Goal: Transaction & Acquisition: Obtain resource

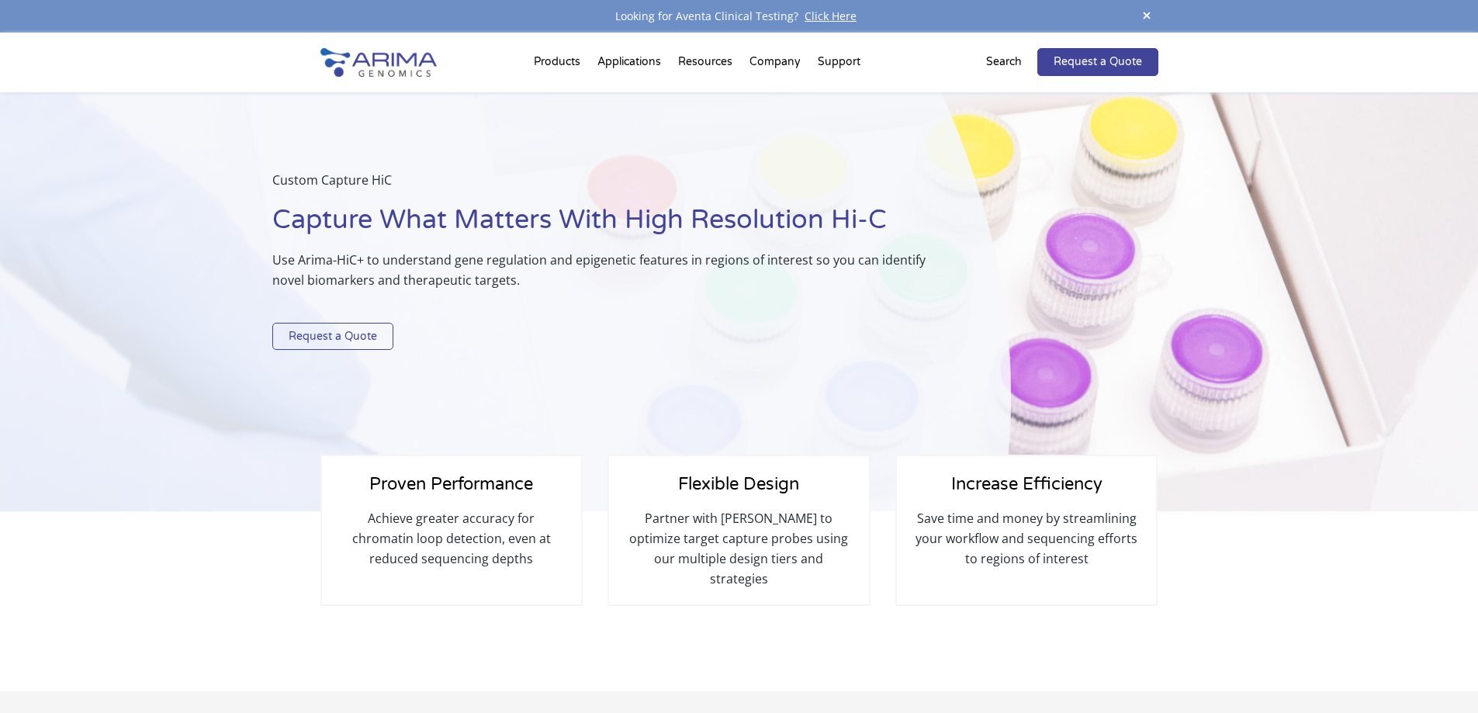
click at [311, 340] on link "Request a Quote" at bounding box center [332, 337] width 121 height 28
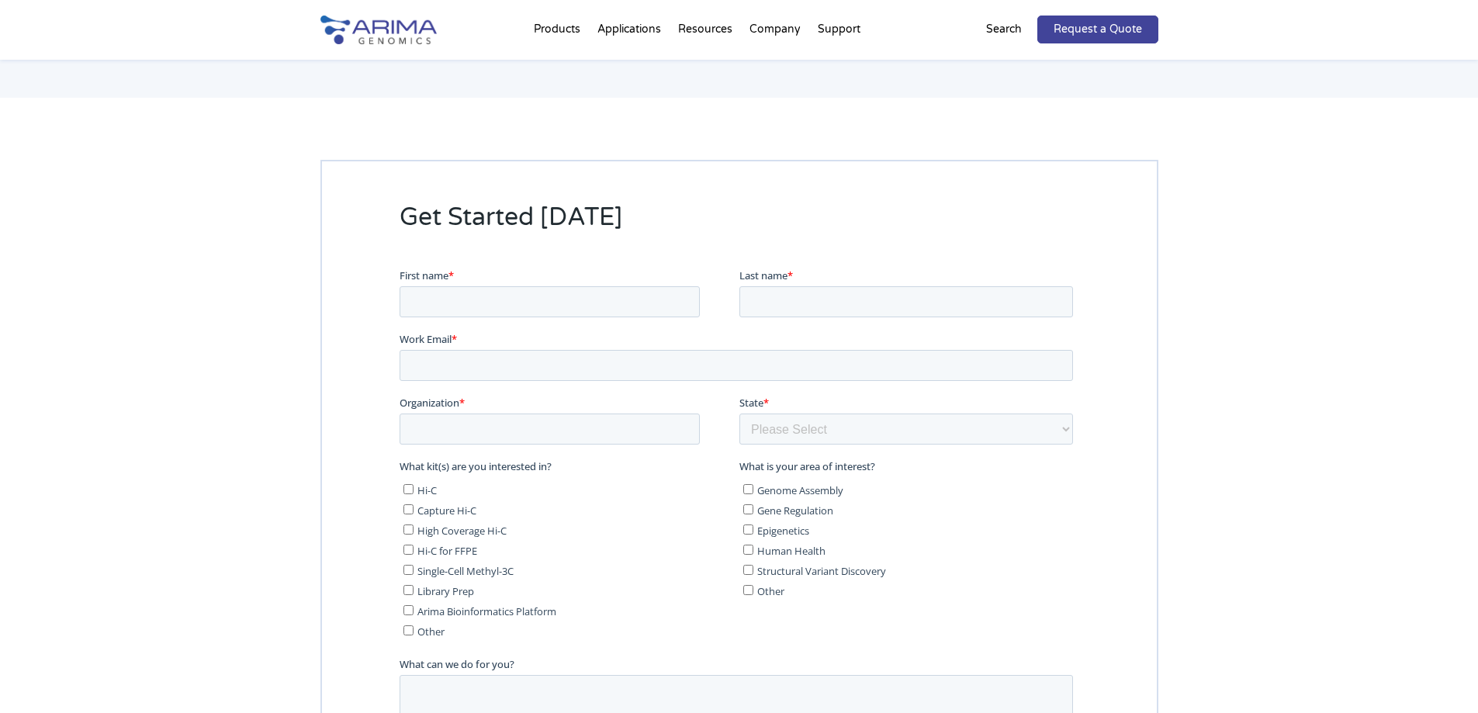
scroll to position [2936, 0]
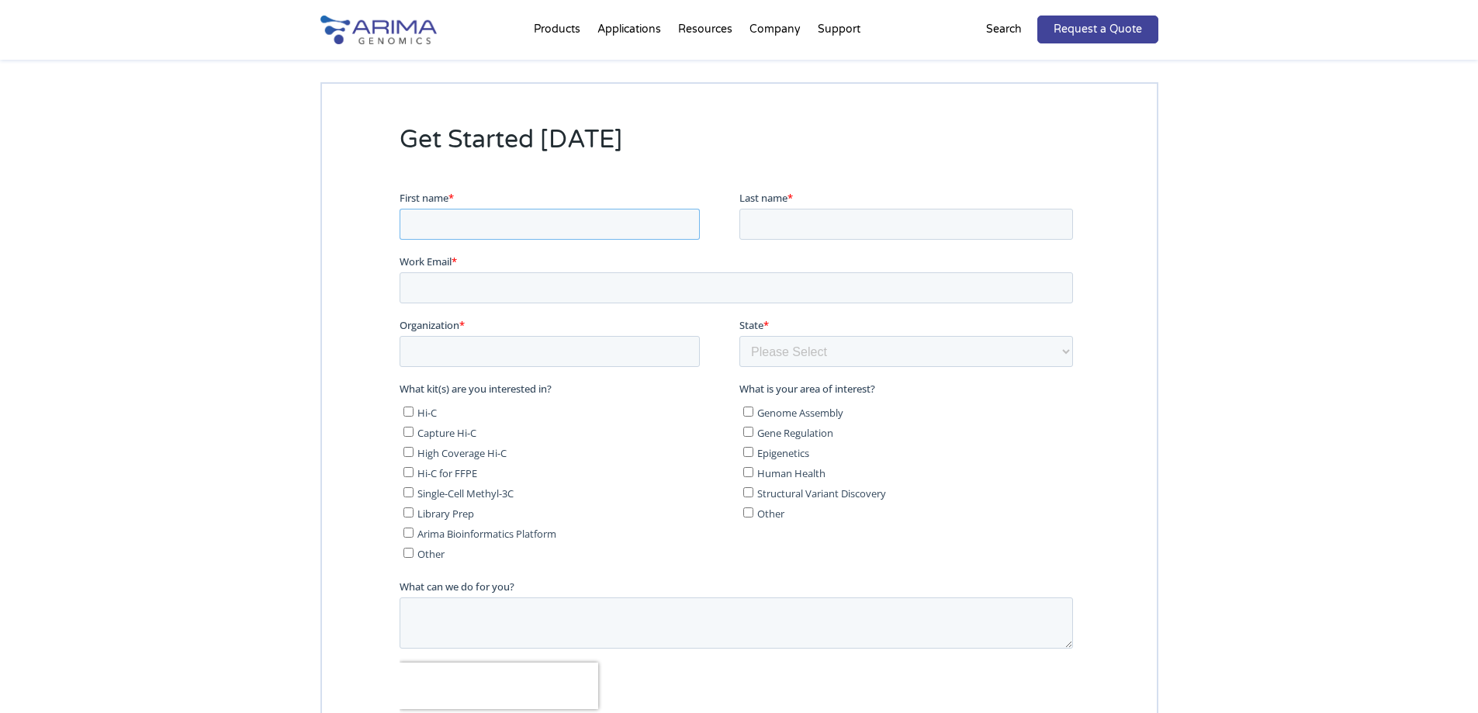
click at [409, 232] on input "First name *" at bounding box center [549, 223] width 300 height 31
type input "zongling"
click at [763, 223] on input "Last name *" at bounding box center [905, 223] width 334 height 31
type input "ji"
click at [427, 286] on input "Work Email *" at bounding box center [735, 286] width 673 height 31
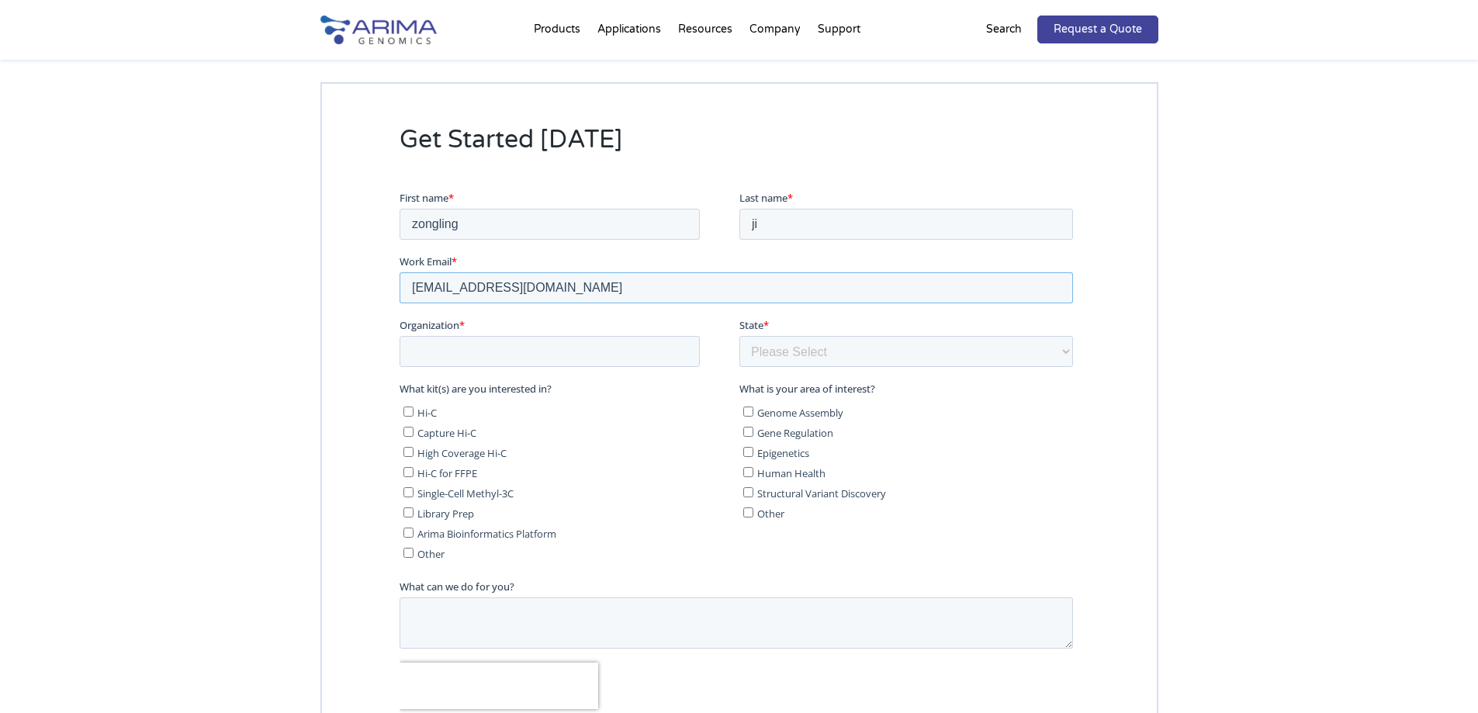
type input "[EMAIL_ADDRESS][DOMAIN_NAME]"
click at [419, 347] on input "Organization *" at bounding box center [549, 350] width 300 height 31
type input "[GEOGRAPHIC_DATA]"
click at [757, 342] on select "Please Select Other/Non-US [US_STATE] [US_STATE] [US_STATE] [US_STATE] [US_STAT…" at bounding box center [905, 350] width 334 height 31
select select "Other/Non-US"
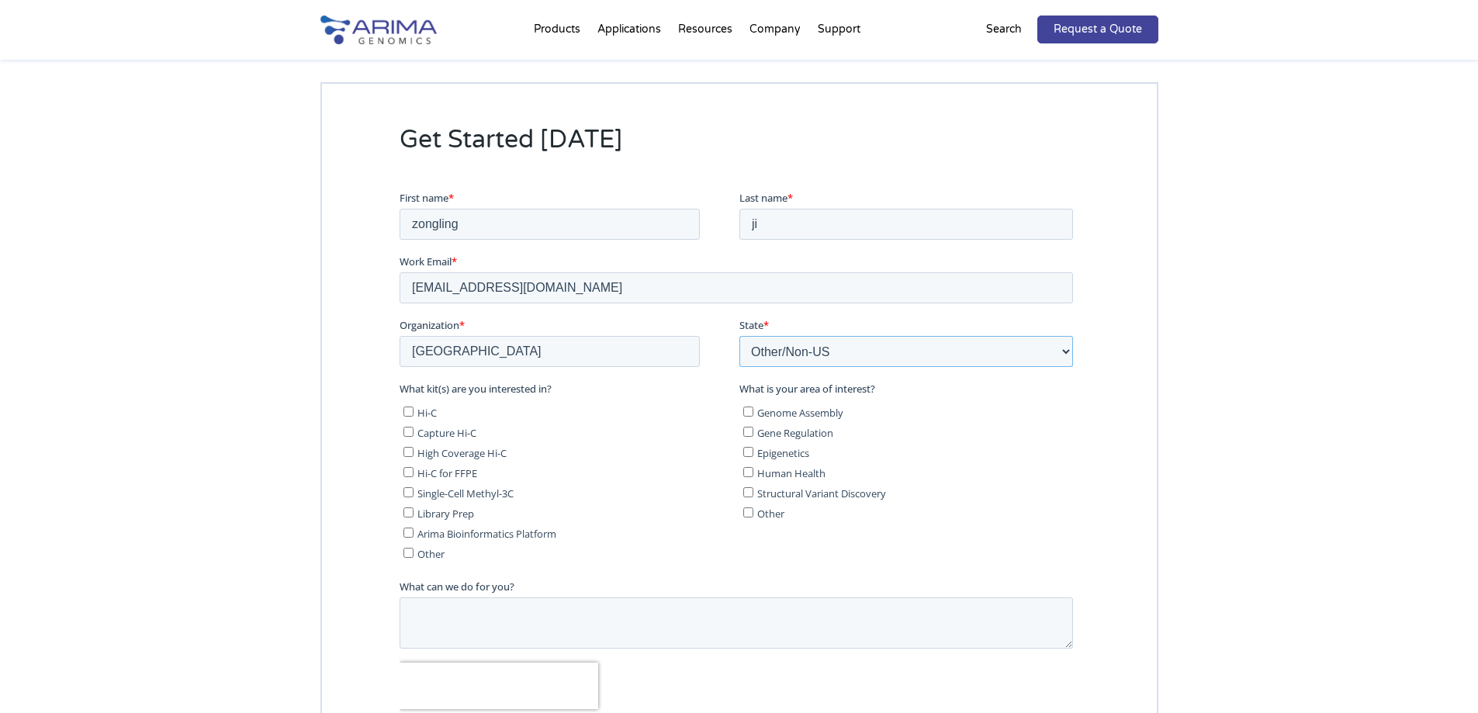
click at [738, 335] on select "Please Select Other/Non-US [US_STATE] [US_STATE] [US_STATE] [US_STATE] [US_STAT…" at bounding box center [905, 350] width 334 height 31
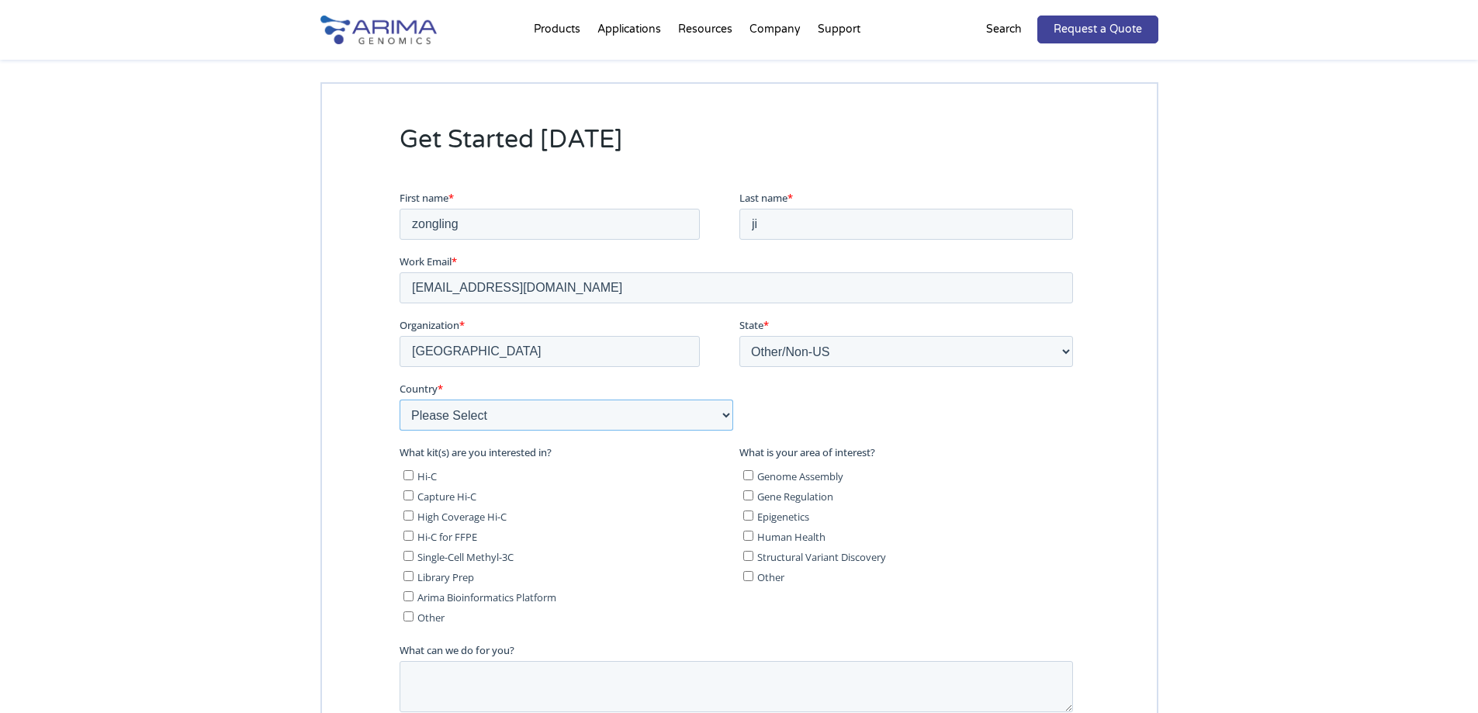
click at [420, 415] on select "Please Select [GEOGRAPHIC_DATA] [GEOGRAPHIC_DATA] [GEOGRAPHIC_DATA] [GEOGRAPHIC…" at bounding box center [566, 414] width 334 height 31
select select "[GEOGRAPHIC_DATA]"
click at [399, 399] on select "Please Select [GEOGRAPHIC_DATA] [GEOGRAPHIC_DATA] [GEOGRAPHIC_DATA] [GEOGRAPHIC…" at bounding box center [566, 414] width 334 height 31
click at [406, 496] on input "Capture Hi-C" at bounding box center [408, 494] width 10 height 10
checkbox input "true"
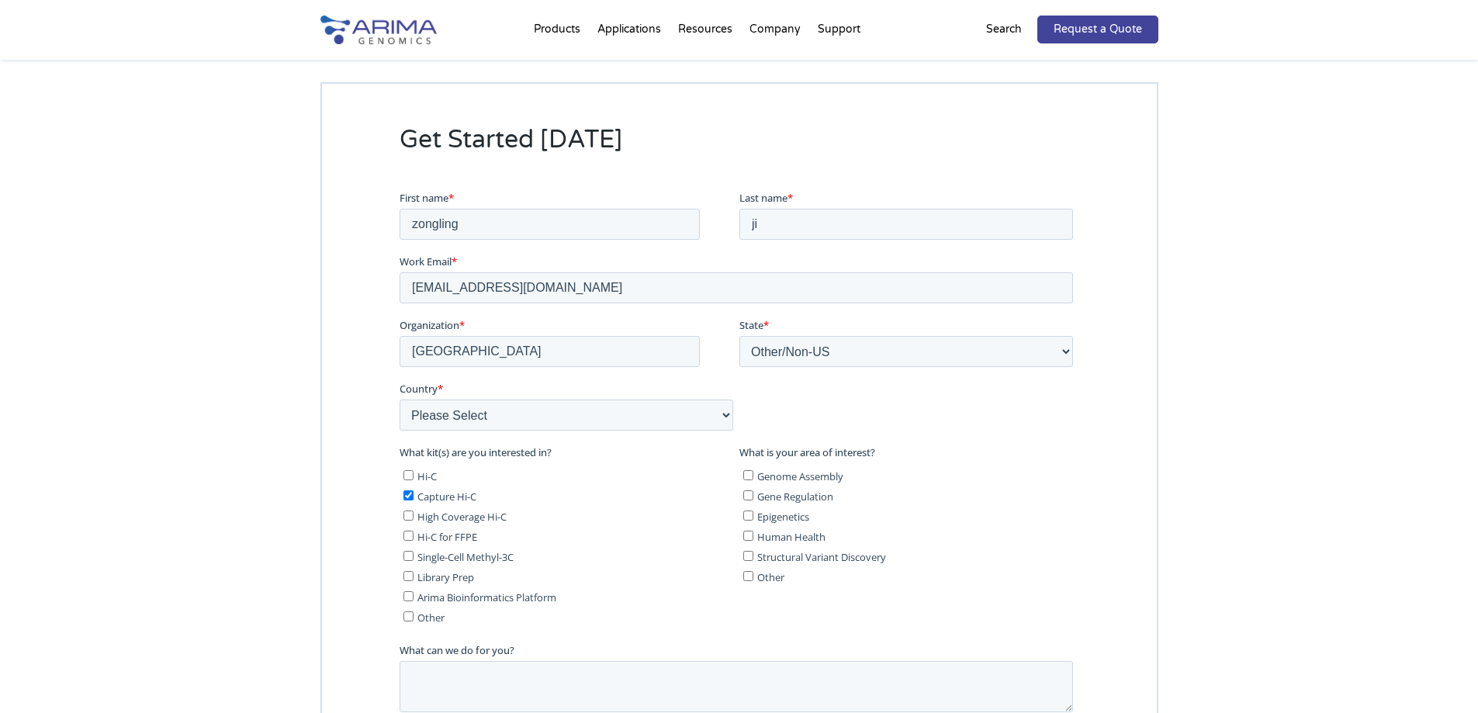
click at [745, 478] on input "Genome Assembly" at bounding box center [747, 474] width 10 height 10
checkbox input "true"
click at [745, 496] on input "Gene Regulation" at bounding box center [747, 494] width 10 height 10
checkbox input "true"
click at [747, 517] on input "Epigenetics" at bounding box center [747, 515] width 10 height 10
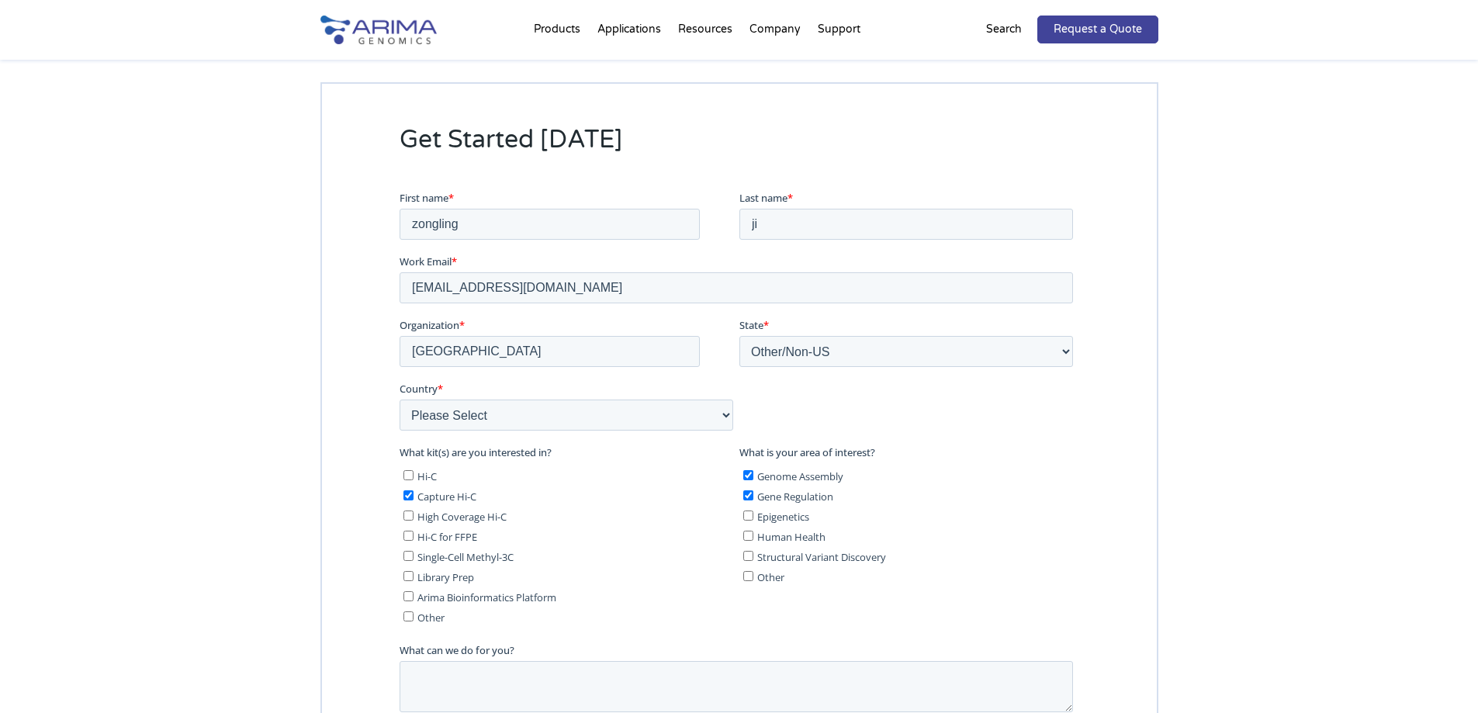
checkbox input "true"
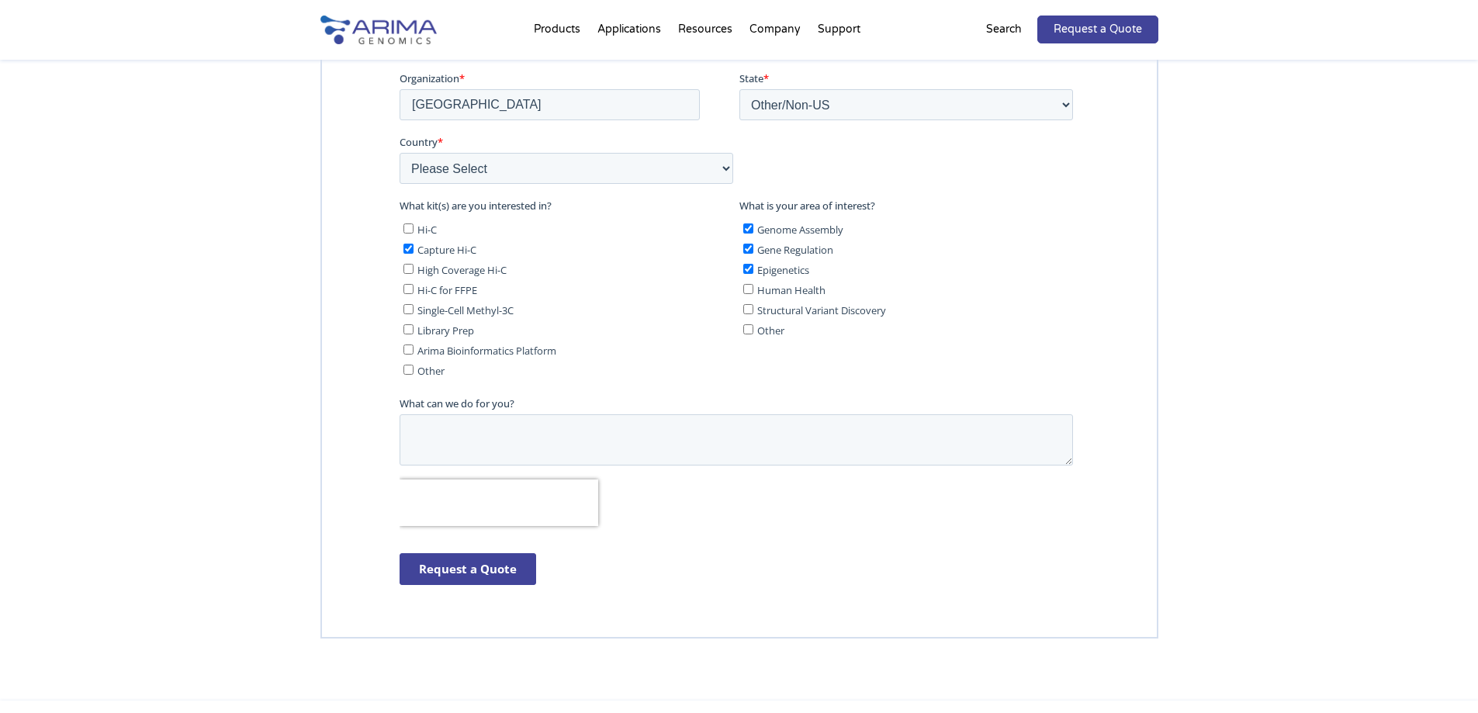
scroll to position [3184, 0]
click at [453, 572] on input "Request a Quote" at bounding box center [467, 567] width 137 height 32
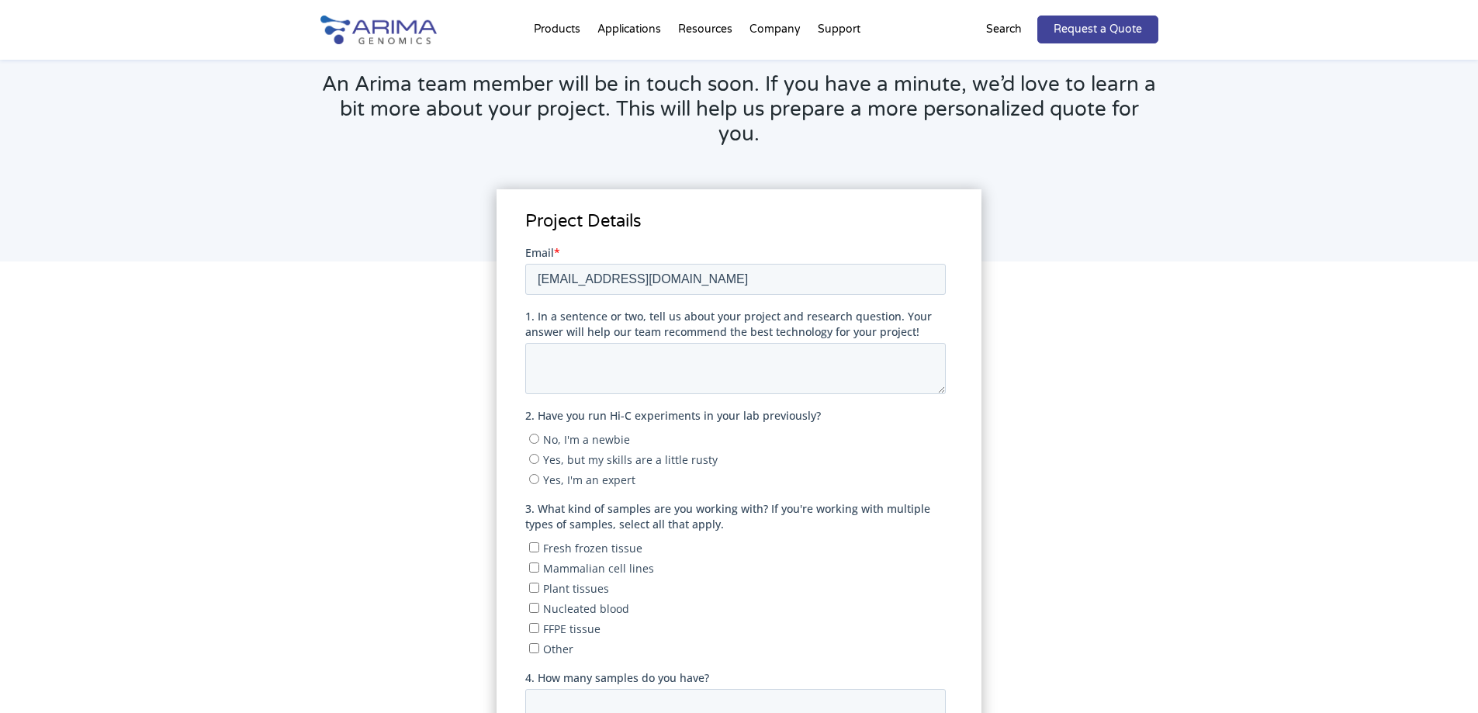
scroll to position [124, 0]
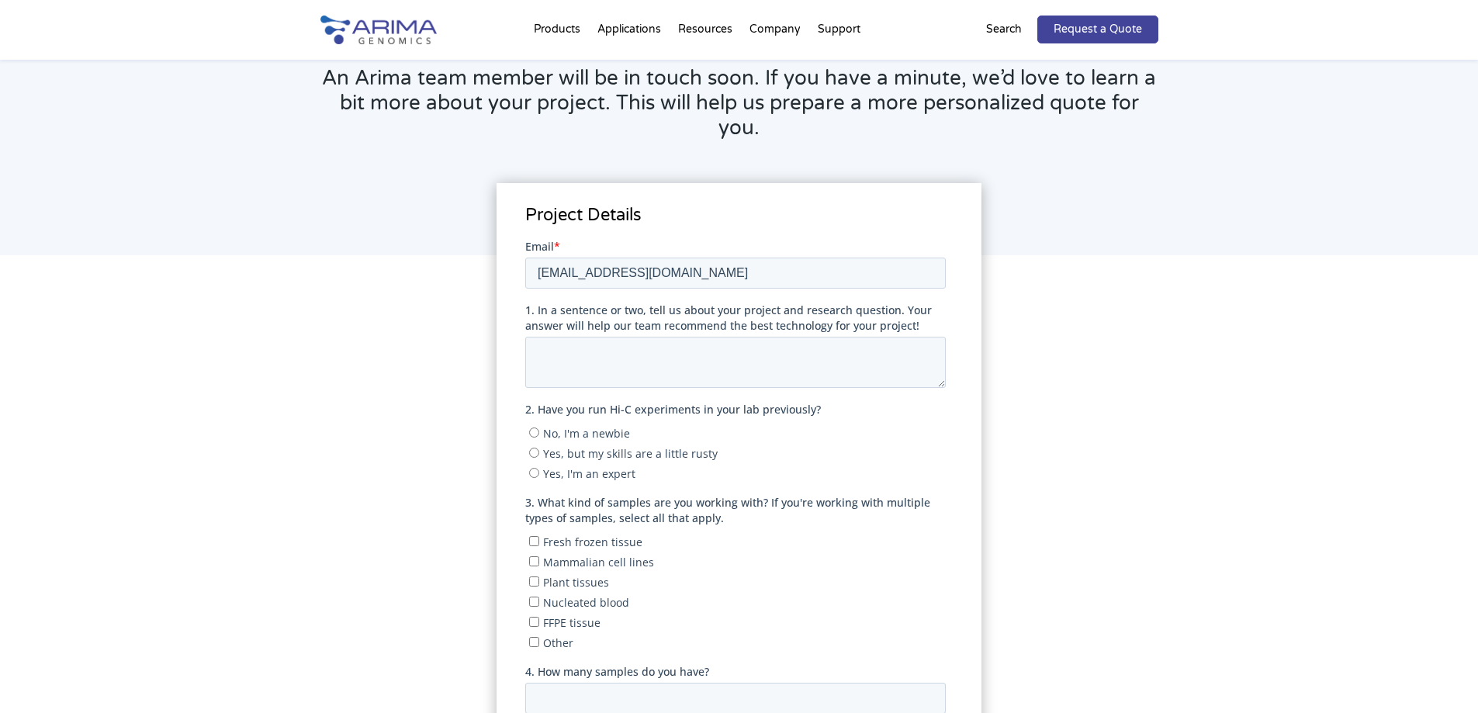
click at [531, 430] on input "No, I'm a newbie" at bounding box center [534, 432] width 10 height 10
radio input "true"
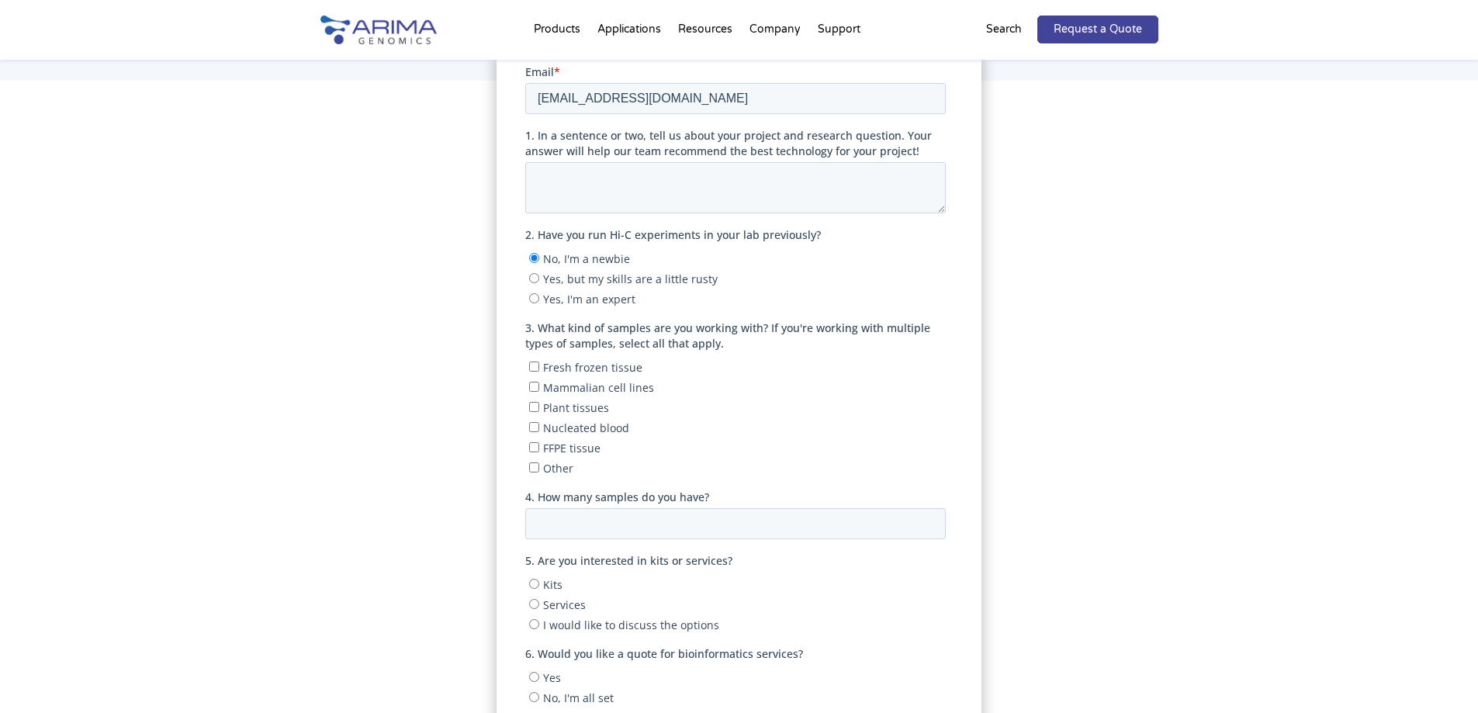
scroll to position [310, 0]
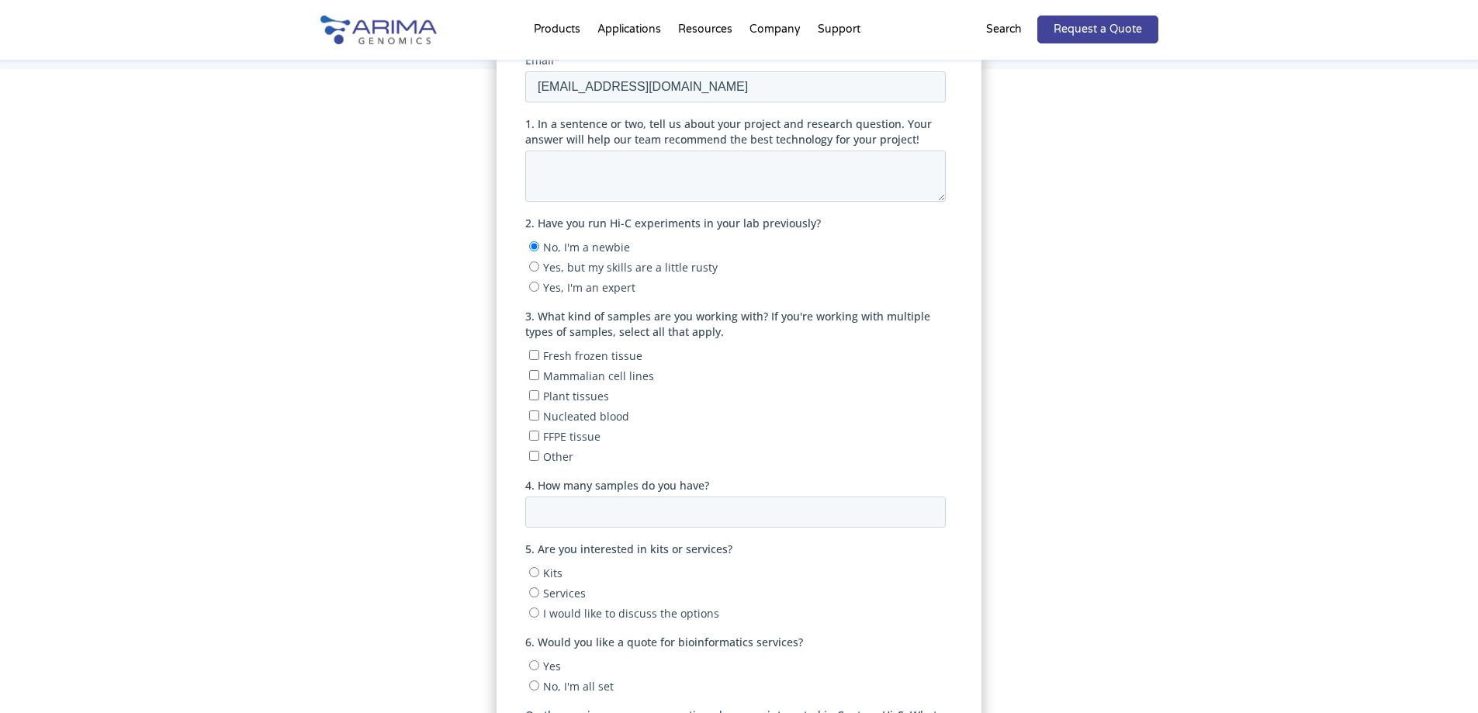
click at [534, 374] on input "Mammalian cell lines" at bounding box center [534, 374] width 10 height 10
checkbox input "true"
click at [551, 497] on input "4. How many samples do you have?" at bounding box center [735, 511] width 420 height 31
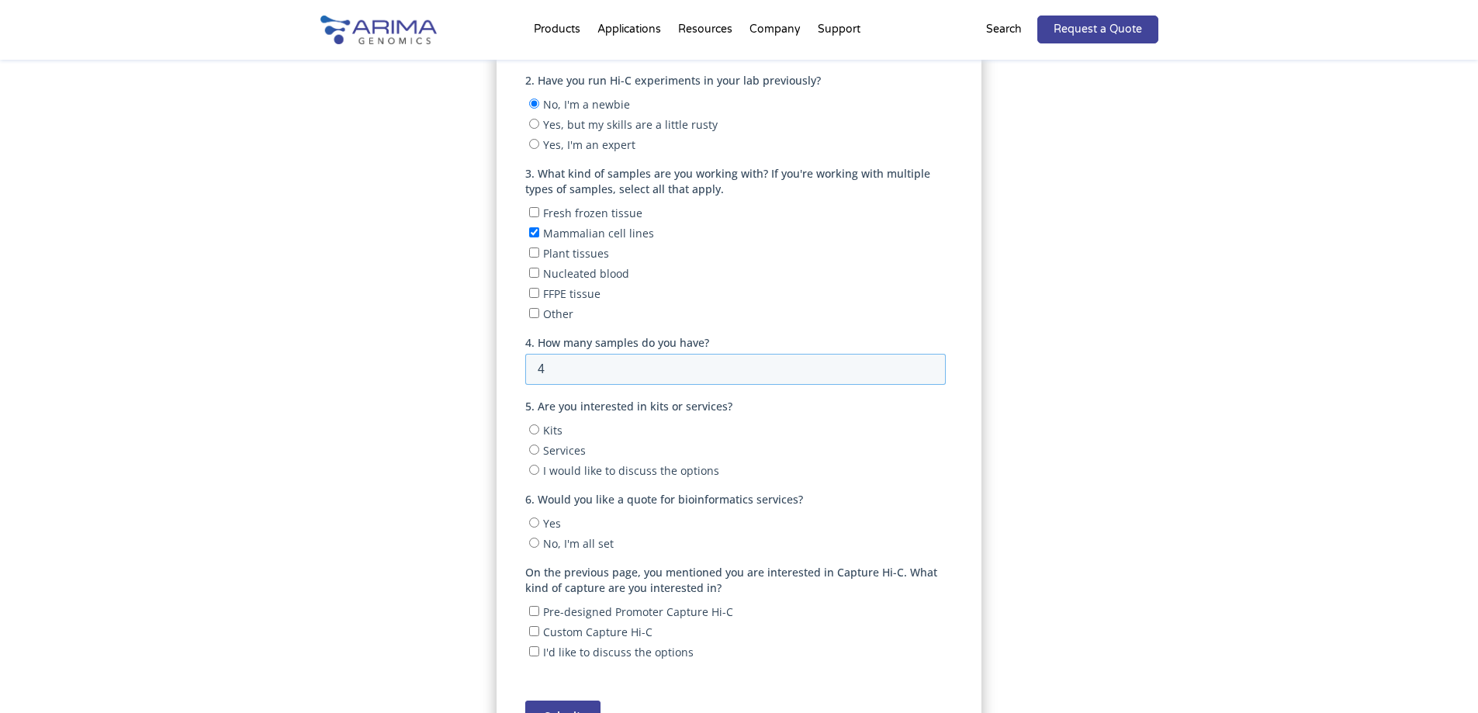
scroll to position [496, 0]
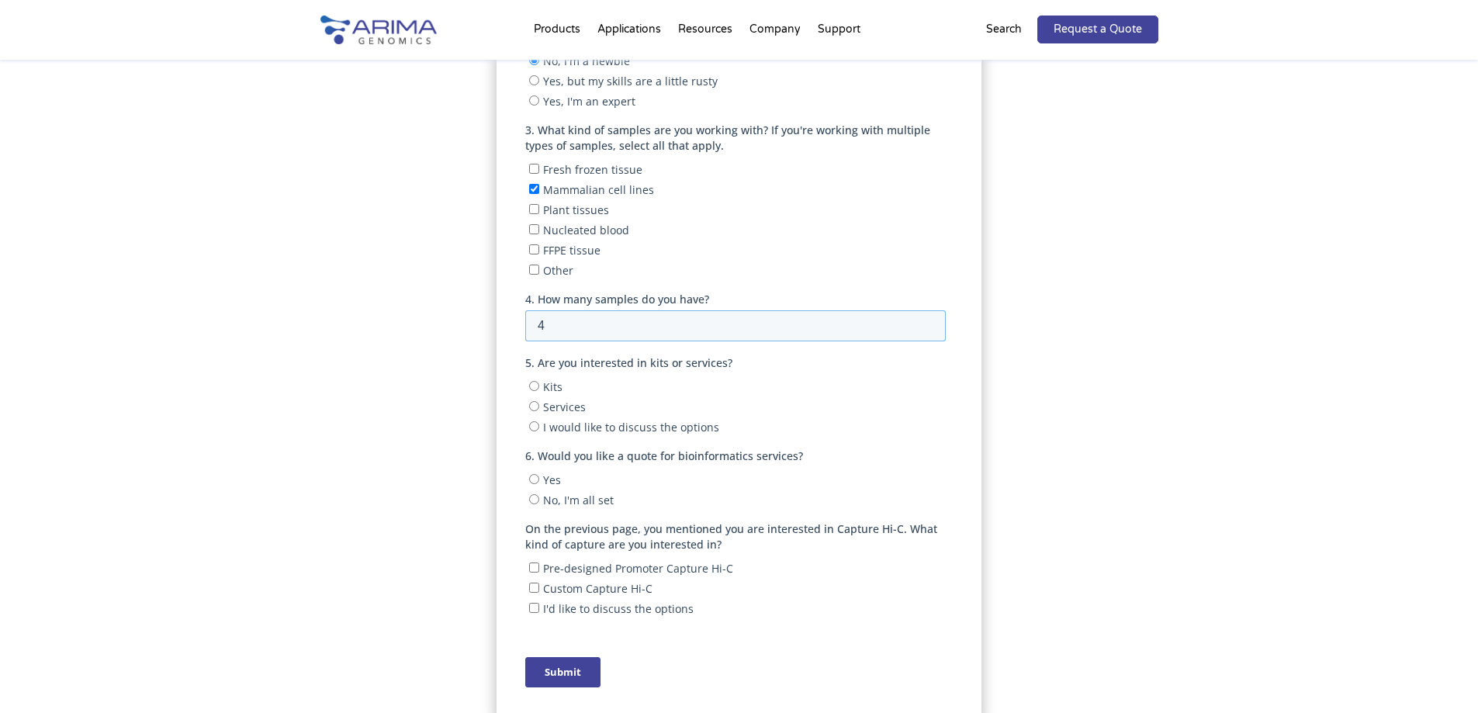
type input "4"
click at [533, 388] on input "Kits" at bounding box center [534, 386] width 10 height 10
radio input "true"
click at [533, 481] on input "Yes" at bounding box center [534, 479] width 10 height 10
radio input "true"
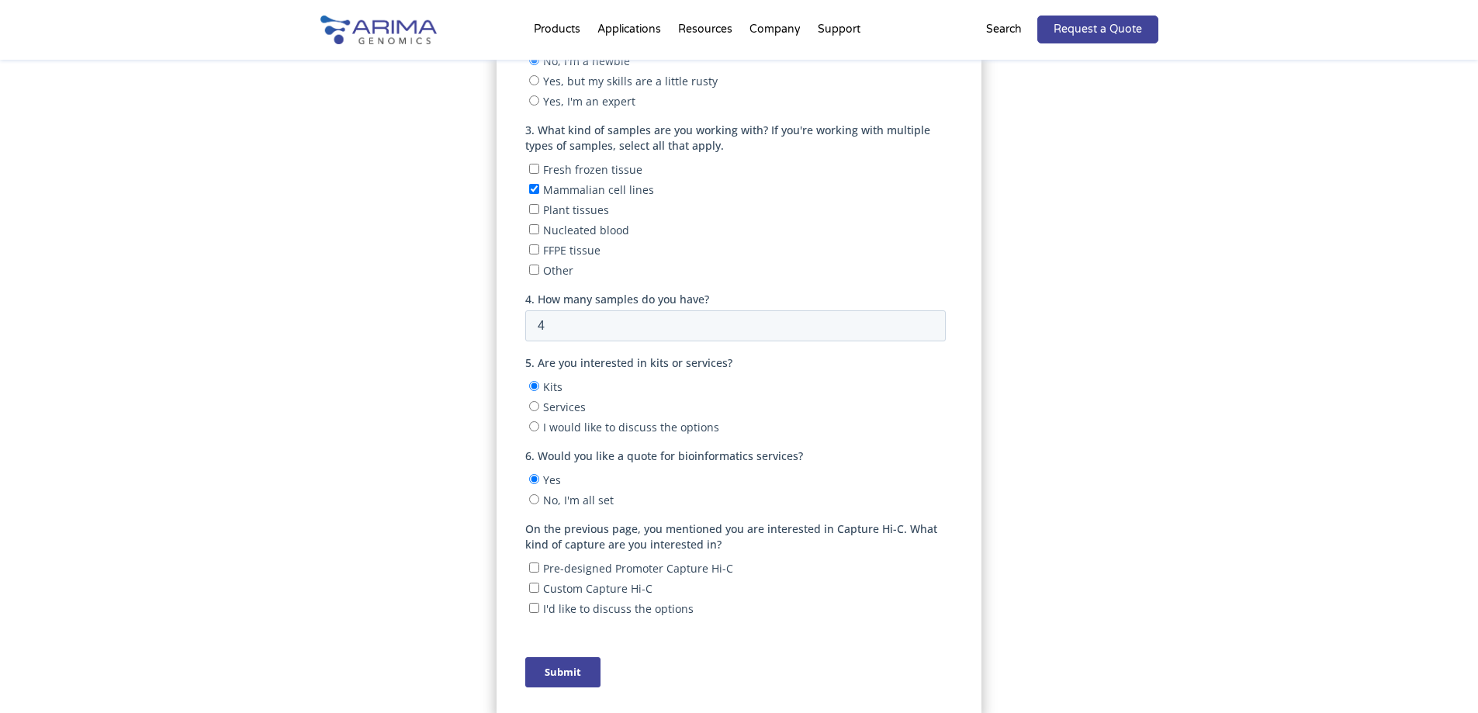
click at [533, 587] on input "Custom Capture Hi-C" at bounding box center [534, 588] width 10 height 10
checkbox input "true"
click at [550, 672] on input "Submit" at bounding box center [562, 672] width 75 height 30
